Goal: Check status: Check status

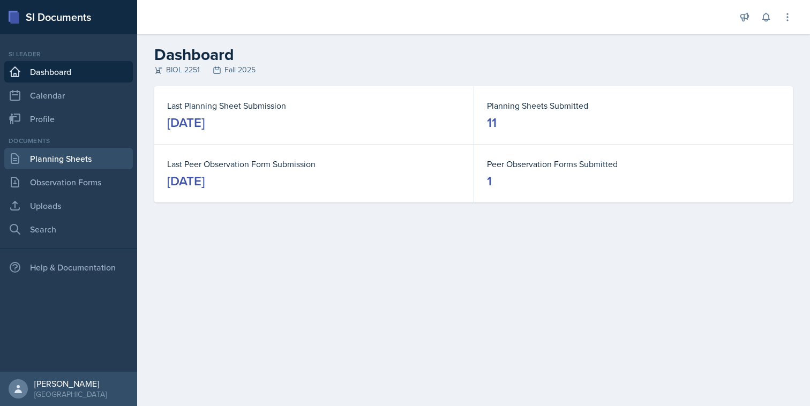
click at [72, 154] on link "Planning Sheets" at bounding box center [68, 158] width 129 height 21
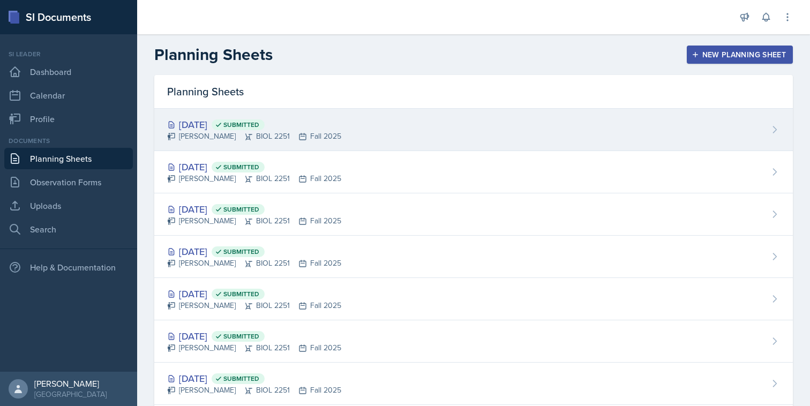
click at [306, 149] on div "[DATE] Submitted [PERSON_NAME] BIOL 2251 Fall 2025" at bounding box center [473, 130] width 639 height 42
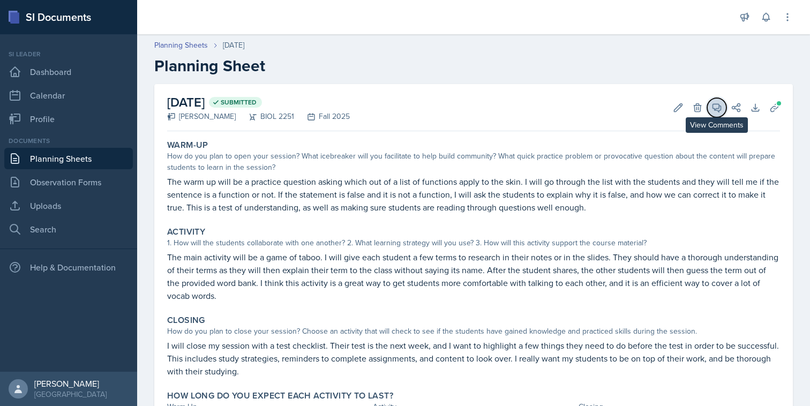
click at [719, 109] on icon at bounding box center [716, 107] width 11 height 11
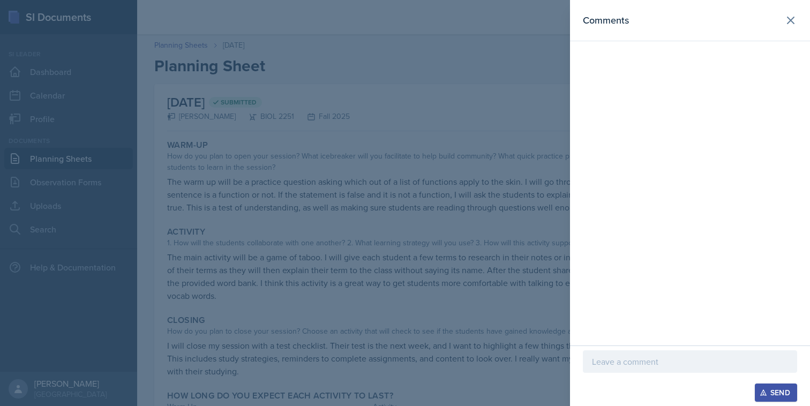
click at [499, 132] on div at bounding box center [405, 203] width 810 height 406
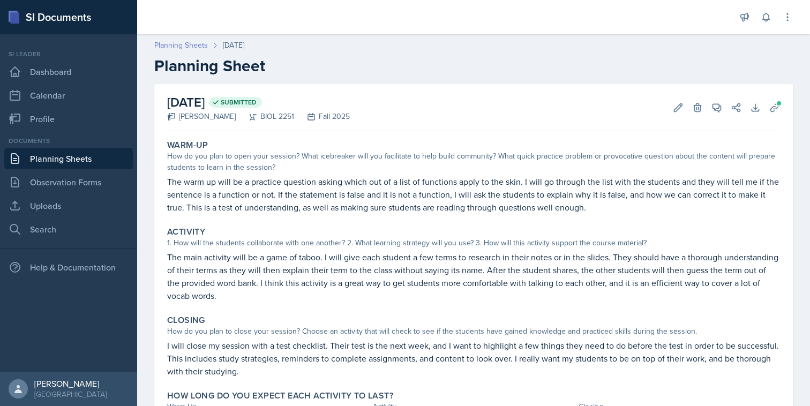
click at [187, 43] on link "Planning Sheets" at bounding box center [181, 45] width 54 height 11
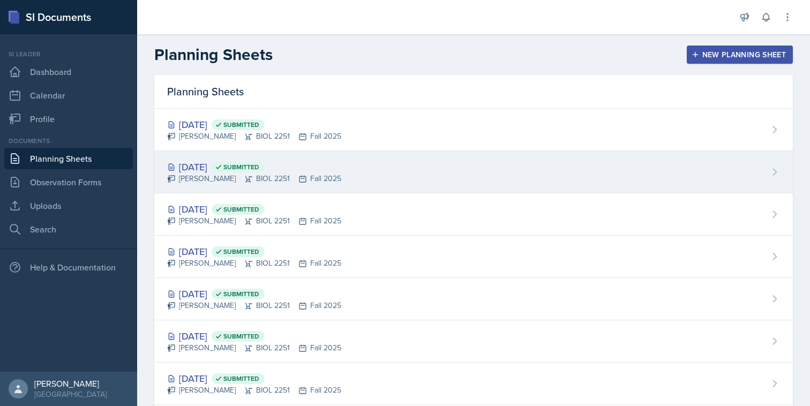
click at [268, 174] on div "[PERSON_NAME] BIOL 2251 Fall 2025" at bounding box center [254, 178] width 174 height 11
